Goal: Task Accomplishment & Management: Complete application form

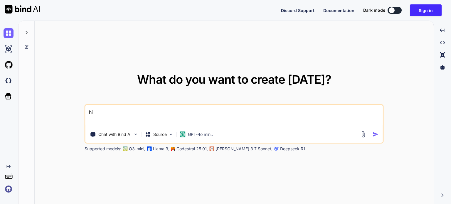
click at [7, 191] on img at bounding box center [9, 189] width 10 height 10
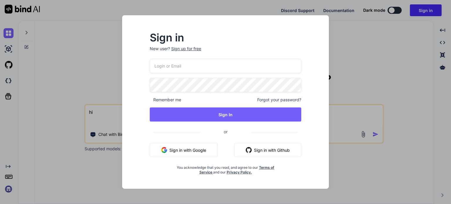
click at [197, 44] on div "Sign in New user? Sign up for free" at bounding box center [226, 46] width 152 height 26
click at [195, 50] on div "Sign up for free" at bounding box center [186, 49] width 30 height 6
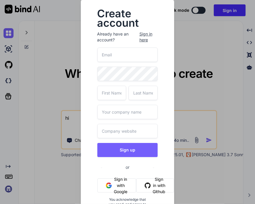
click at [139, 55] on input "email" at bounding box center [127, 55] width 61 height 14
type input "test"
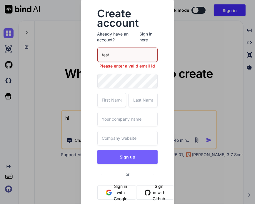
click at [109, 105] on input "text" at bounding box center [111, 100] width 29 height 14
type input "test"
click at [132, 101] on input "text" at bounding box center [142, 100] width 29 height 14
type input "test"
click at [123, 122] on input "text" at bounding box center [127, 119] width 61 height 14
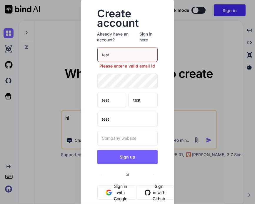
type input "test"
click at [121, 136] on input "text" at bounding box center [127, 138] width 61 height 14
type input "test"
click at [122, 54] on input "test" at bounding box center [127, 55] width 61 height 14
type input "[EMAIL_ADDRESS][DOMAIN_NAME]"
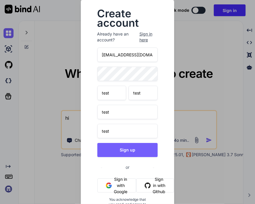
click at [151, 18] on h2 "Create account" at bounding box center [127, 18] width 61 height 19
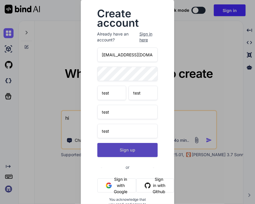
click at [137, 157] on button "Sign up" at bounding box center [127, 150] width 61 height 14
